Goal: Task Accomplishment & Management: Manage account settings

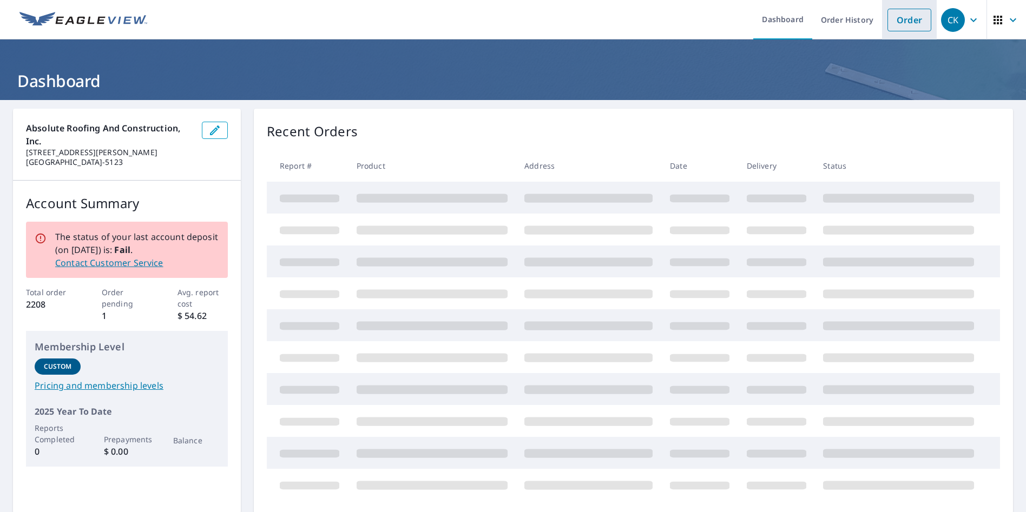
click at [902, 24] on link "Order" at bounding box center [909, 20] width 44 height 23
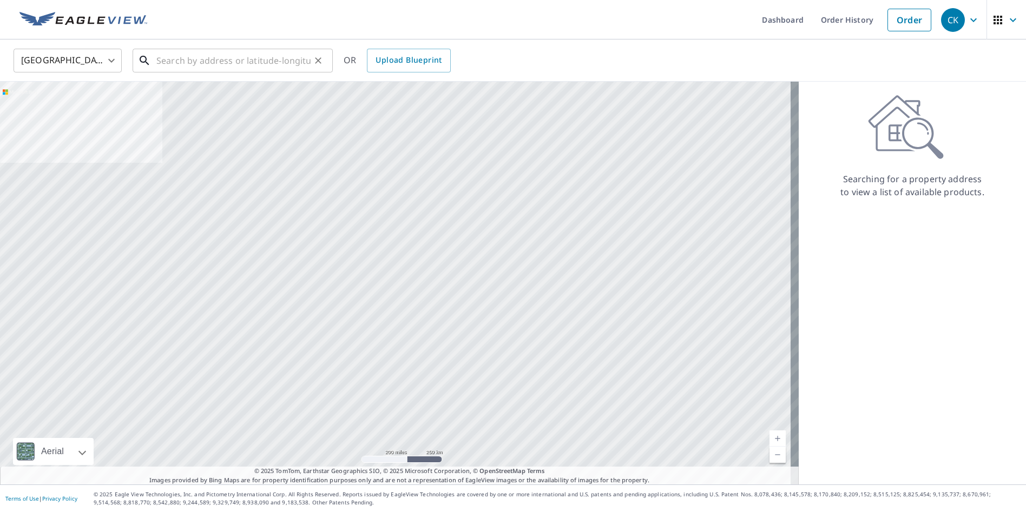
click at [193, 57] on input "text" at bounding box center [233, 60] width 154 height 30
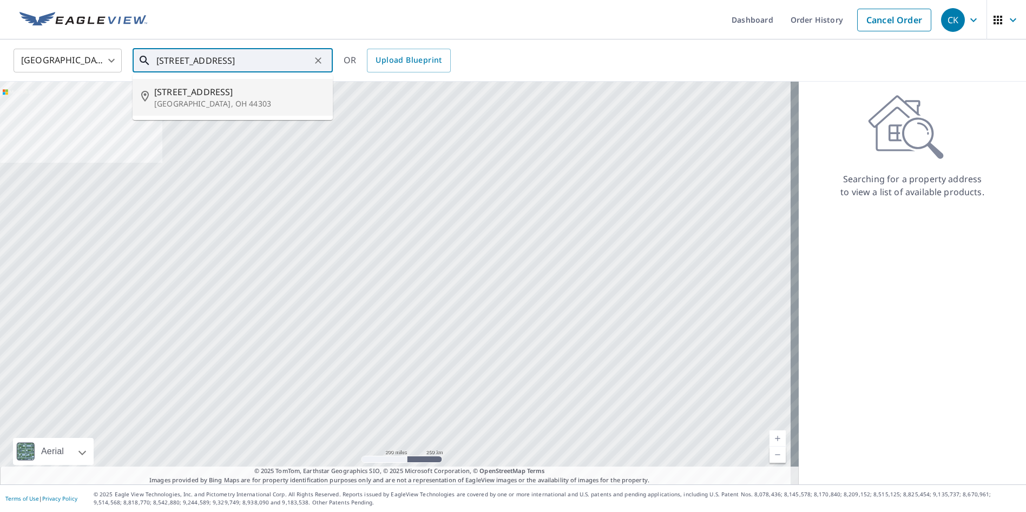
click at [208, 91] on span "[STREET_ADDRESS]" at bounding box center [239, 91] width 170 height 13
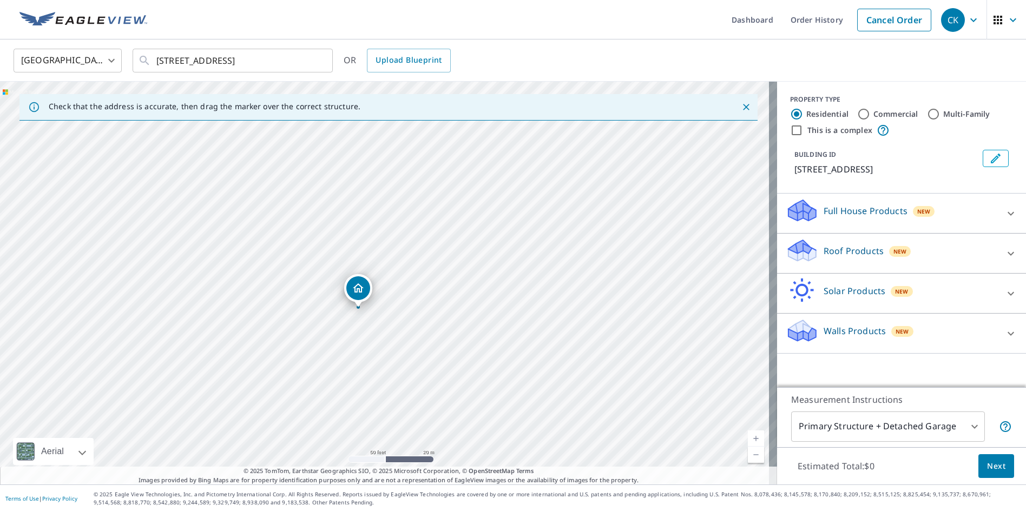
drag, startPoint x: 401, startPoint y: 323, endPoint x: 398, endPoint y: 318, distance: 6.3
click at [398, 318] on div "[STREET_ADDRESS]" at bounding box center [388, 283] width 777 height 403
drag, startPoint x: 354, startPoint y: 287, endPoint x: 245, endPoint y: 242, distance: 118.2
drag, startPoint x: 165, startPoint y: 63, endPoint x: 172, endPoint y: 70, distance: 9.6
click at [165, 63] on input "[STREET_ADDRESS]" at bounding box center [233, 60] width 154 height 30
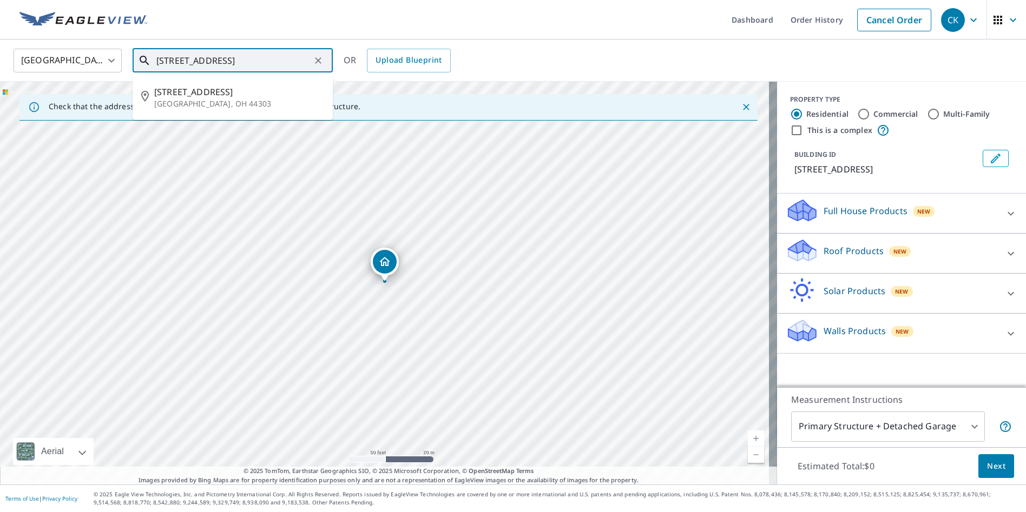
type input "[STREET_ADDRESS]"
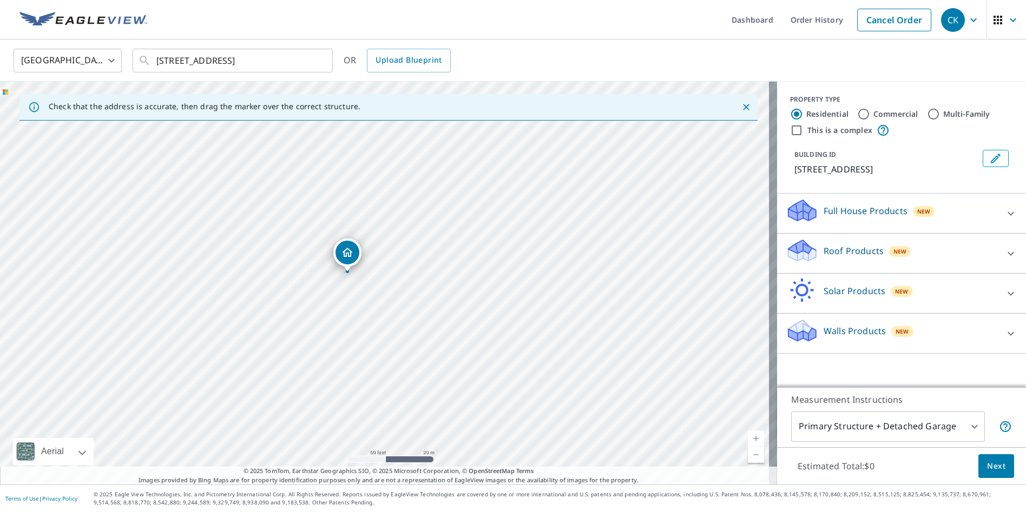
drag, startPoint x: 376, startPoint y: 259, endPoint x: 339, endPoint y: 249, distance: 38.6
click at [857, 109] on input "Commercial" at bounding box center [863, 114] width 13 height 13
radio input "true"
type input "4"
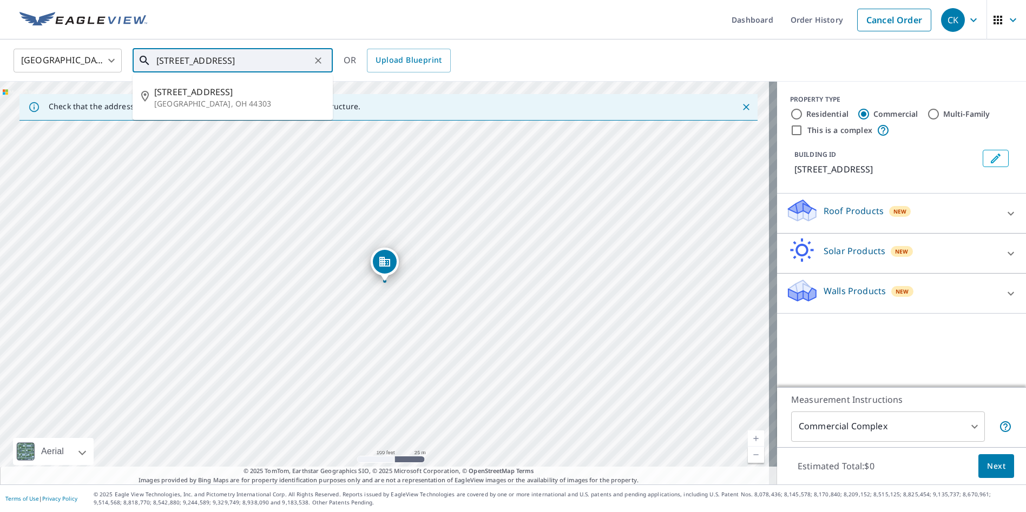
click at [296, 59] on input "[STREET_ADDRESS]" at bounding box center [233, 60] width 154 height 30
click at [295, 59] on input "[STREET_ADDRESS]" at bounding box center [233, 60] width 154 height 30
type input "[STREET_ADDRESS]"
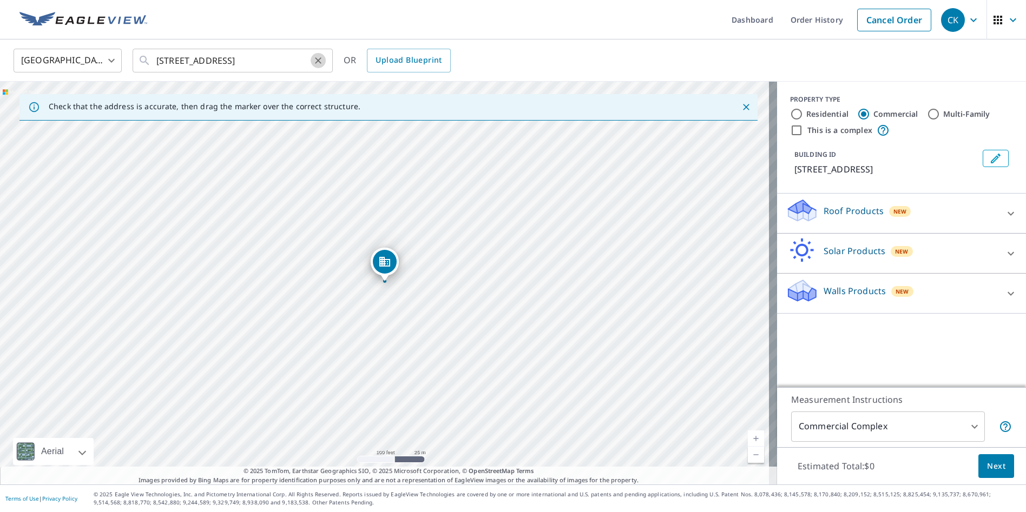
click at [319, 62] on icon "Clear" at bounding box center [318, 60] width 11 height 11
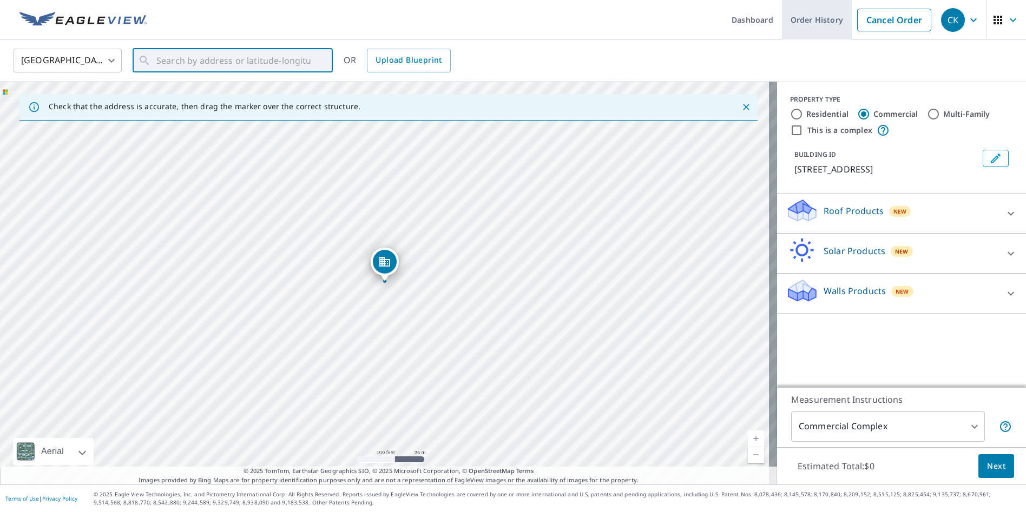
click at [808, 22] on link "Order History" at bounding box center [817, 20] width 70 height 40
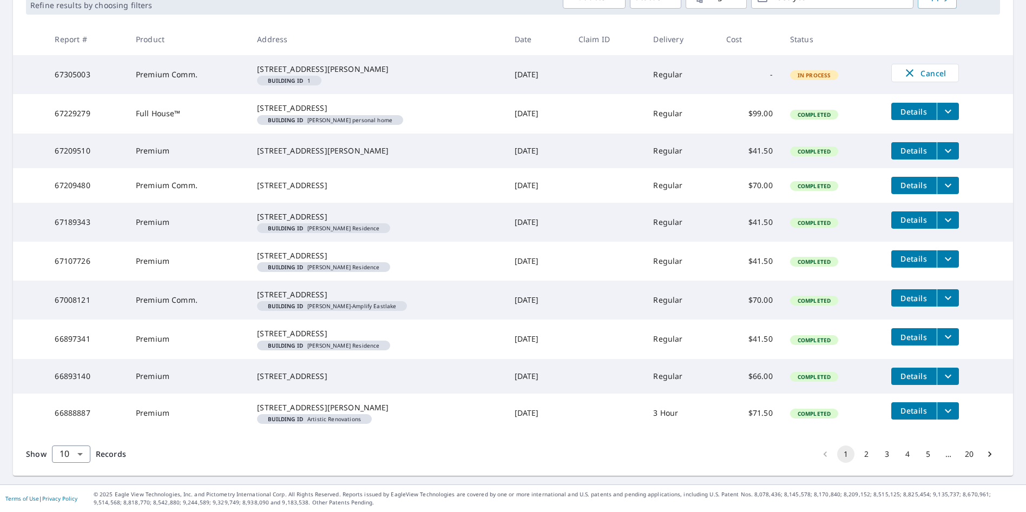
scroll to position [273, 0]
click at [859, 453] on button "2" at bounding box center [866, 454] width 17 height 17
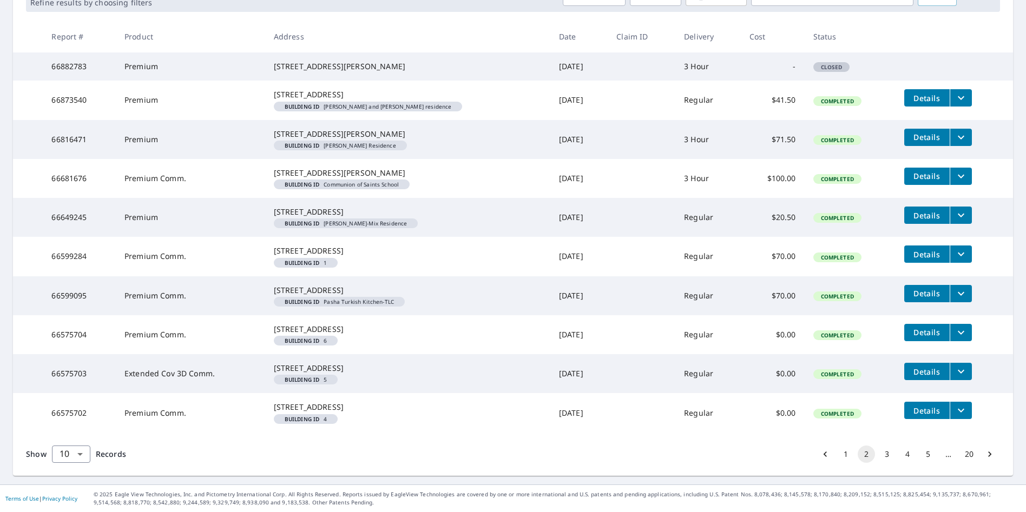
scroll to position [295, 0]
click at [878, 454] on button "3" at bounding box center [886, 454] width 17 height 17
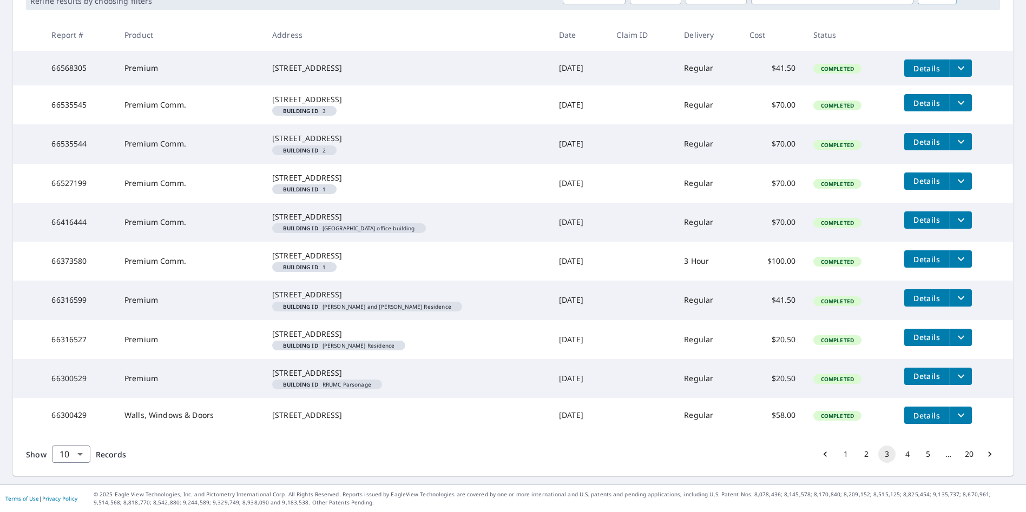
scroll to position [284, 0]
click at [899, 452] on button "4" at bounding box center [907, 454] width 17 height 17
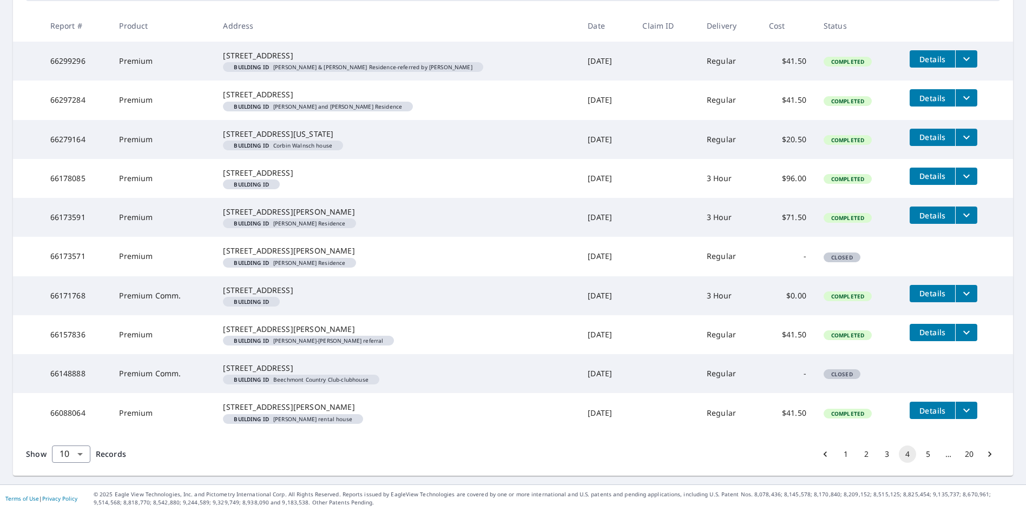
scroll to position [306, 0]
click at [923, 457] on button "5" at bounding box center [927, 454] width 17 height 17
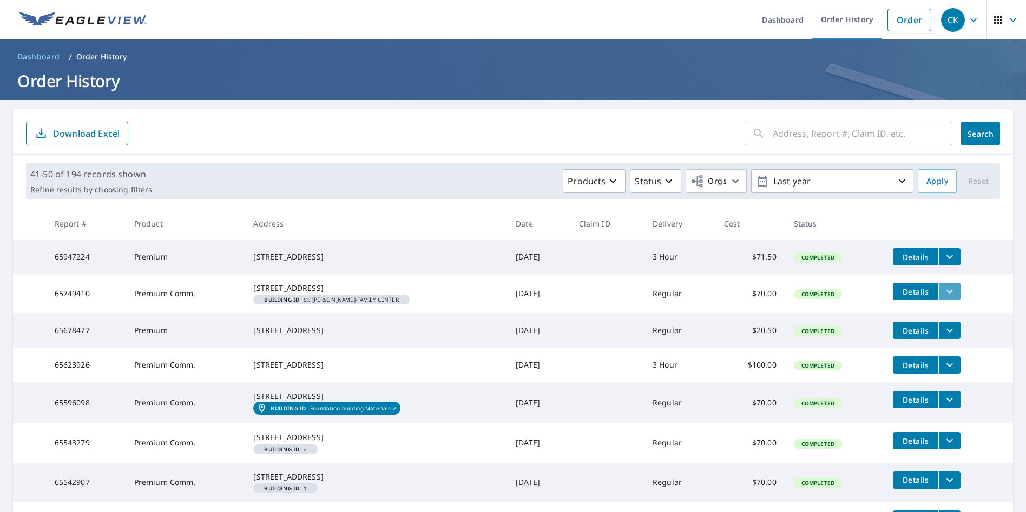
click at [949, 298] on icon "filesDropdownBtn-65749410" at bounding box center [949, 291] width 13 height 13
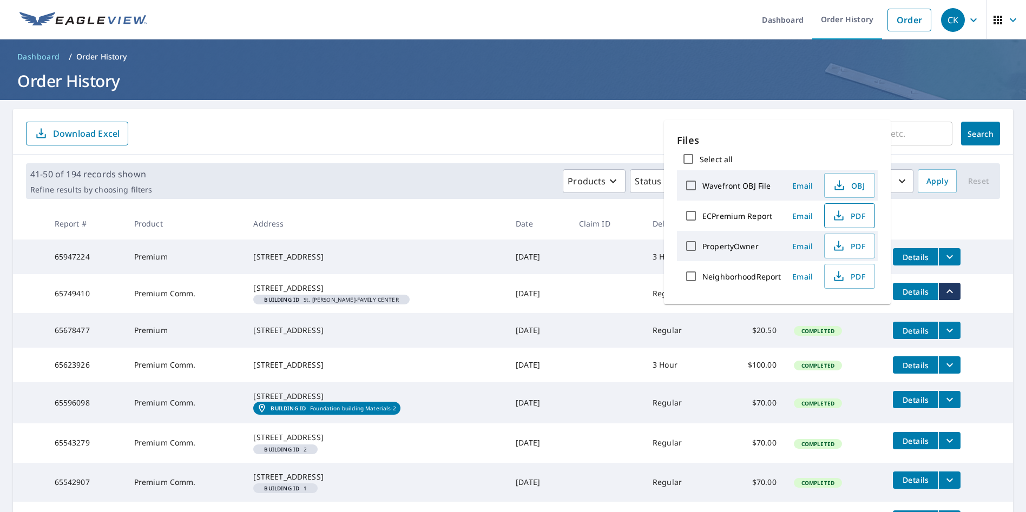
click at [859, 214] on span "PDF" at bounding box center [848, 215] width 35 height 13
